Goal: Task Accomplishment & Management: Complete application form

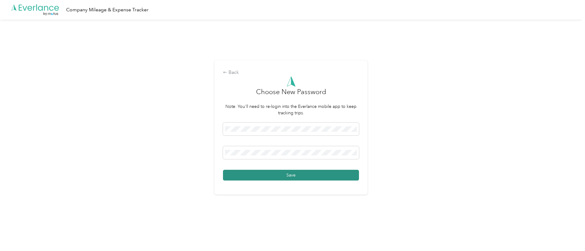
click at [282, 170] on button "Save" at bounding box center [291, 175] width 136 height 11
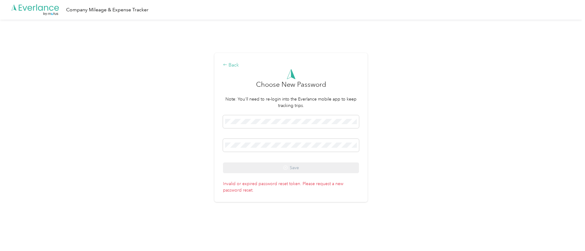
click at [229, 66] on div "Back" at bounding box center [291, 65] width 136 height 7
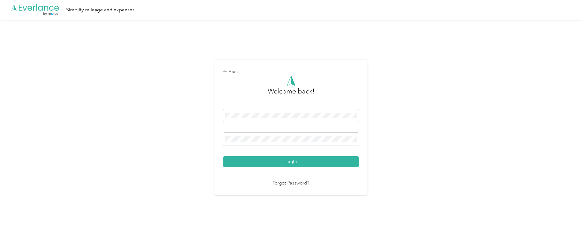
click at [295, 181] on link "Forgot Password?" at bounding box center [290, 183] width 37 height 7
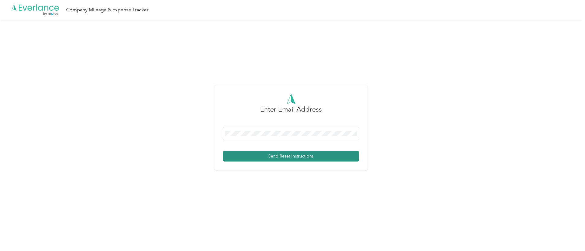
click at [290, 152] on button "Send Reset Instructions" at bounding box center [291, 156] width 136 height 11
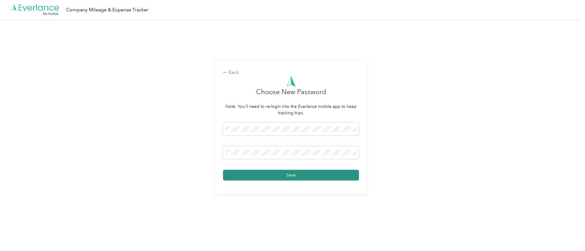
click at [296, 177] on button "Save" at bounding box center [291, 175] width 136 height 11
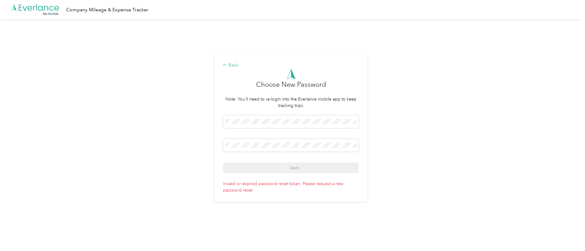
click at [227, 64] on icon at bounding box center [225, 64] width 4 height 4
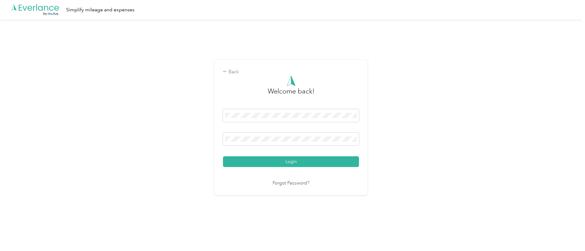
click at [286, 183] on link "Forgot Password?" at bounding box center [290, 183] width 37 height 7
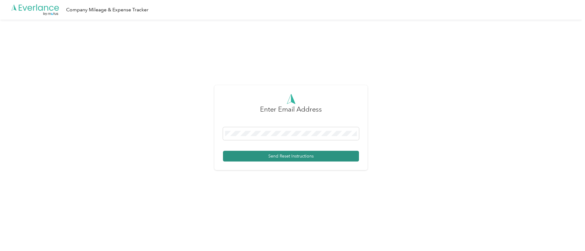
click at [287, 156] on button "Send Reset Instructions" at bounding box center [291, 156] width 136 height 11
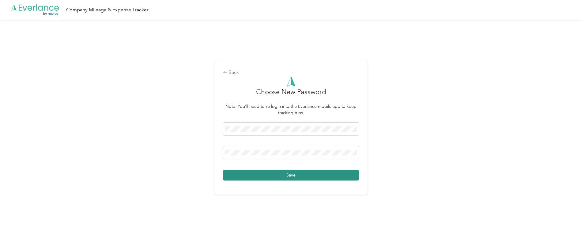
click at [271, 177] on button "Save" at bounding box center [291, 175] width 136 height 11
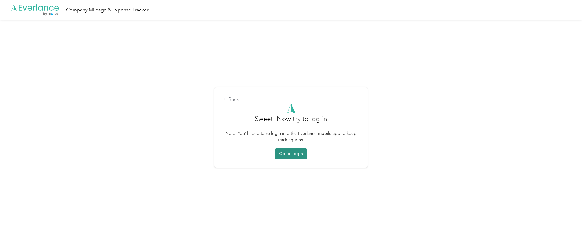
click at [288, 153] on button "Go to Login" at bounding box center [291, 153] width 32 height 11
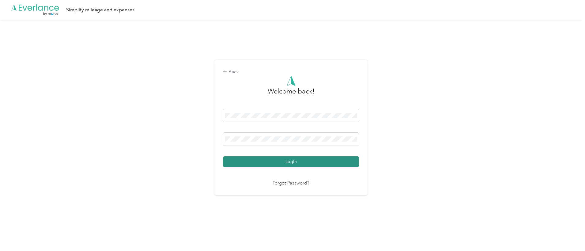
click at [276, 158] on button "Login" at bounding box center [291, 161] width 136 height 11
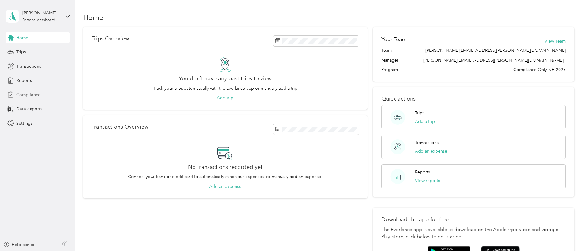
click at [23, 95] on span "Compliance" at bounding box center [28, 95] width 24 height 6
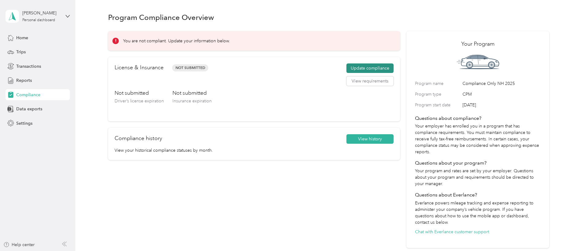
click at [357, 68] on button "Update compliance" at bounding box center [369, 68] width 47 height 10
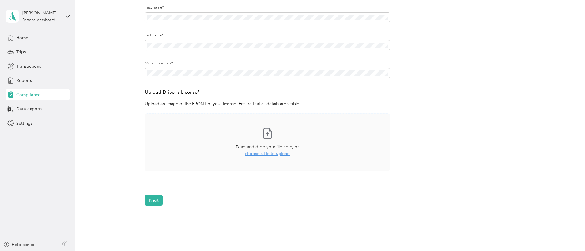
scroll to position [92, 0]
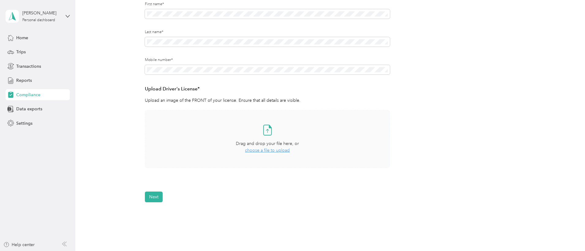
click at [270, 150] on span "choose a file to upload" at bounding box center [267, 150] width 45 height 5
click at [372, 184] on button "View" at bounding box center [373, 185] width 9 height 4
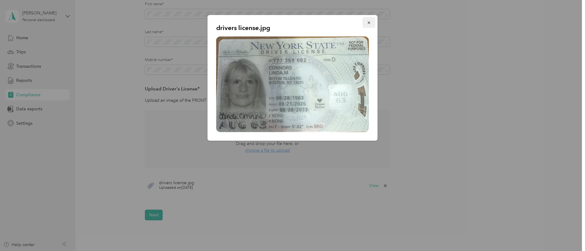
click at [368, 22] on icon "button" at bounding box center [369, 23] width 4 height 4
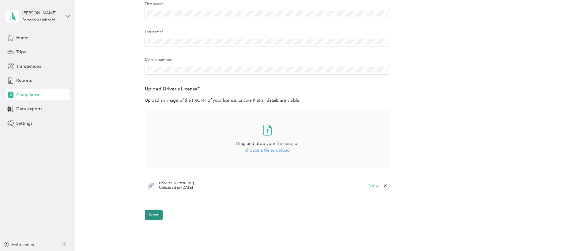
click at [156, 217] on button "Next" at bounding box center [154, 214] width 18 height 11
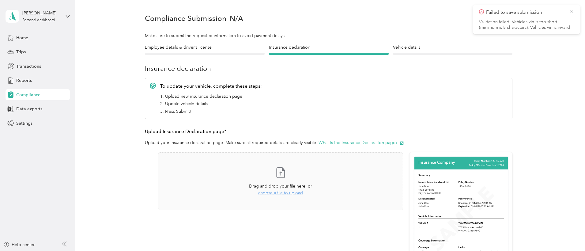
scroll to position [8, 0]
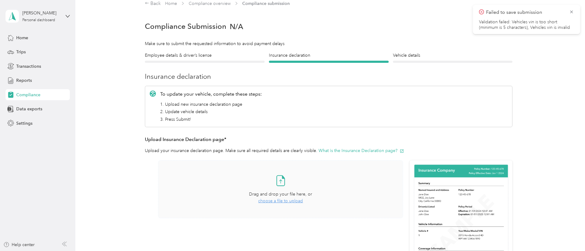
click at [271, 201] on span "choose a file to upload" at bounding box center [280, 200] width 45 height 5
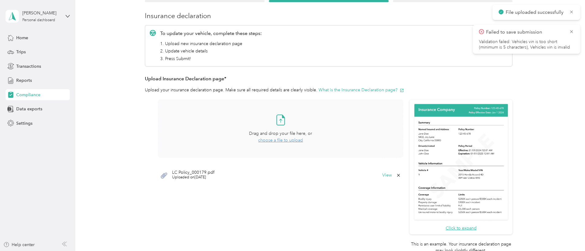
scroll to position [69, 0]
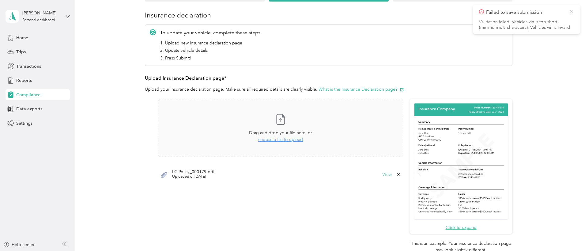
click at [385, 174] on button "View" at bounding box center [386, 174] width 9 height 4
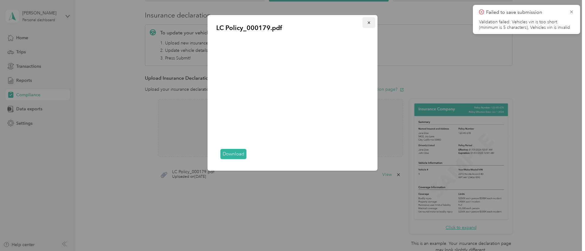
click at [368, 21] on icon "button" at bounding box center [369, 23] width 4 height 4
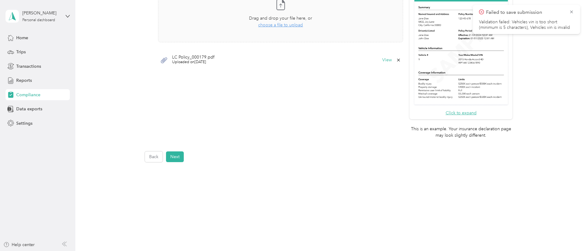
scroll to position [184, 0]
click at [173, 156] on button "Next" at bounding box center [175, 156] width 18 height 11
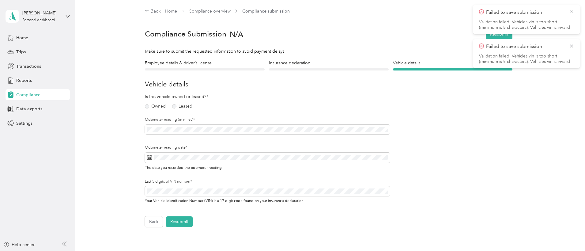
click at [571, 9] on span "Failed to save submission" at bounding box center [526, 13] width 95 height 8
click at [572, 12] on icon at bounding box center [571, 12] width 5 height 6
click at [570, 12] on icon at bounding box center [571, 12] width 5 height 6
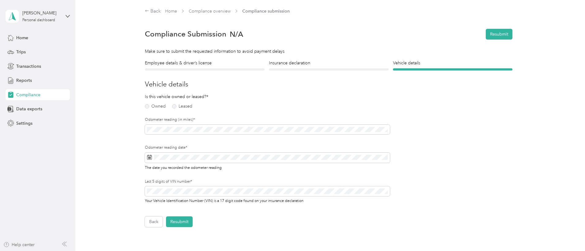
scroll to position [65, 0]
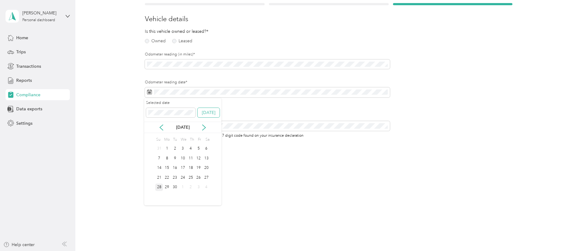
click at [207, 115] on button "Today" at bounding box center [208, 113] width 22 height 10
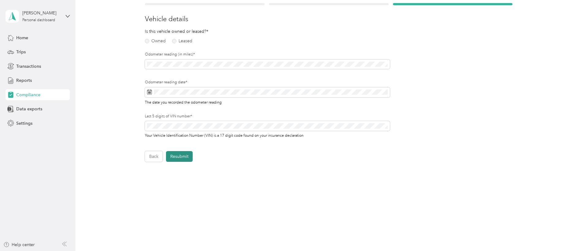
click at [177, 153] on button "Resubmit" at bounding box center [179, 156] width 27 height 11
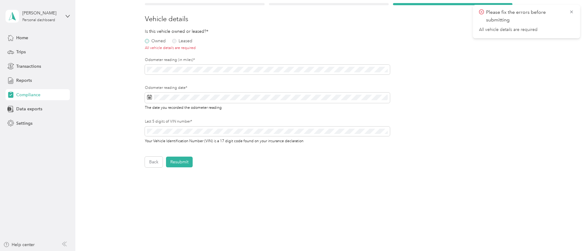
click at [145, 41] on label "Owned" at bounding box center [155, 41] width 21 height 4
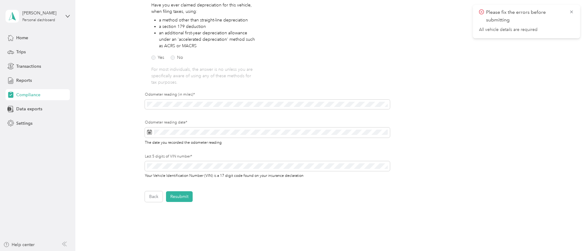
scroll to position [126, 0]
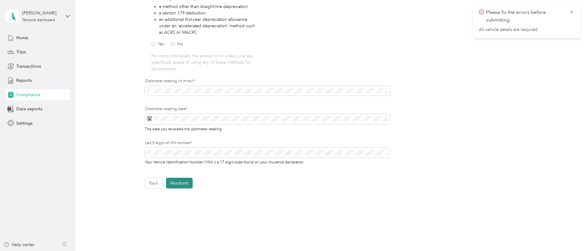
click at [180, 182] on button "Resubmit" at bounding box center [179, 182] width 27 height 11
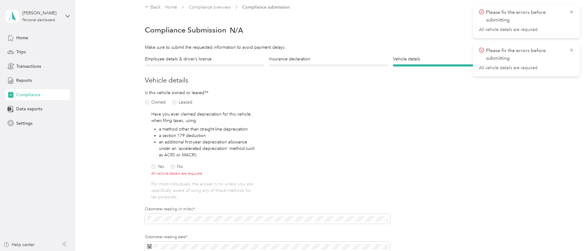
scroll to position [0, 0]
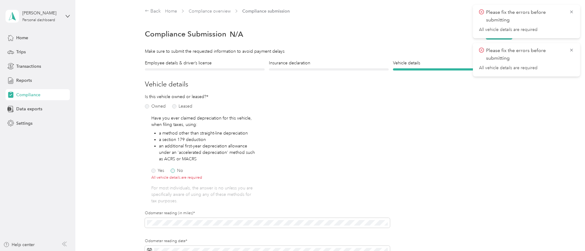
click at [172, 172] on label "No" at bounding box center [176, 170] width 13 height 4
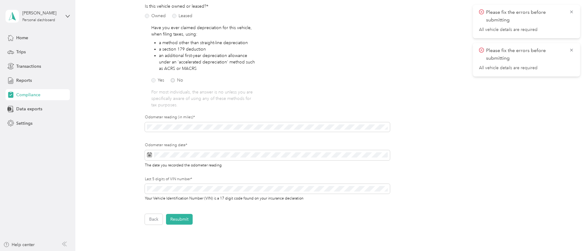
scroll to position [122, 0]
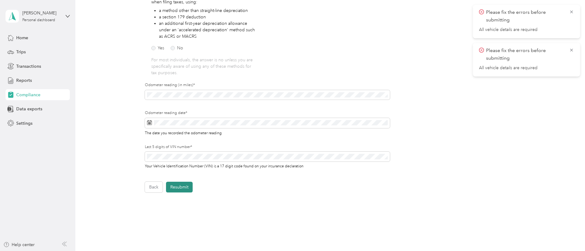
click at [180, 186] on button "Resubmit" at bounding box center [179, 186] width 27 height 11
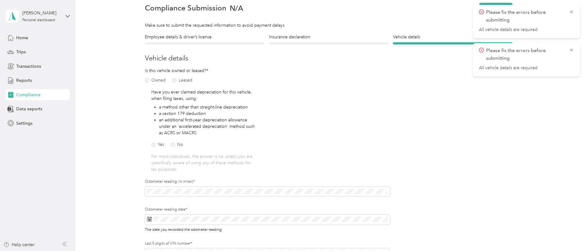
scroll to position [8, 0]
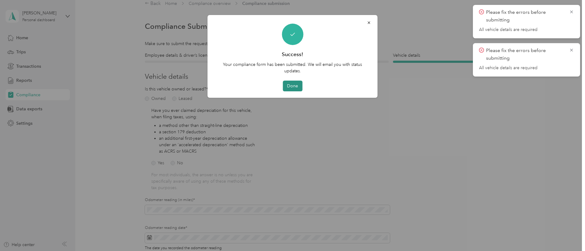
click at [294, 84] on button "Done" at bounding box center [292, 85] width 20 height 11
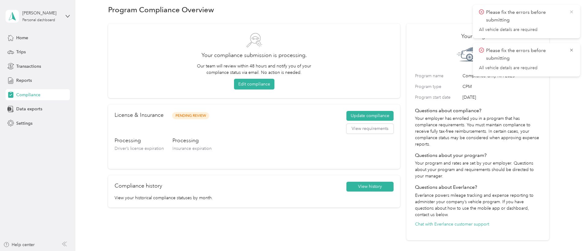
click at [570, 9] on icon at bounding box center [571, 12] width 5 height 6
click at [573, 11] on icon at bounding box center [571, 12] width 5 height 6
